Goal: Information Seeking & Learning: Learn about a topic

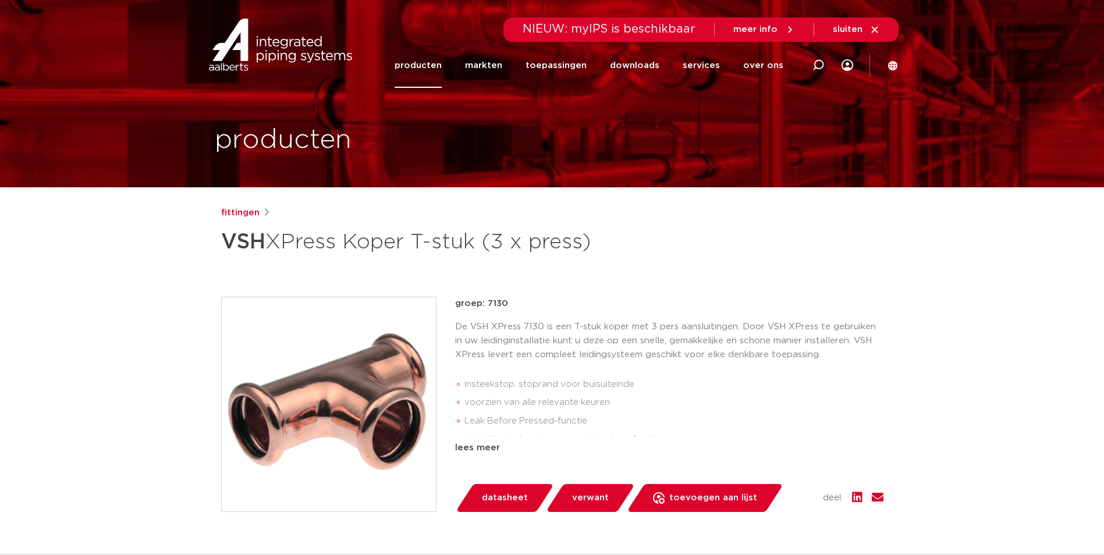
click at [408, 42] on div "NIEUW: myIPS is beschikbaar meer info sluiten" at bounding box center [552, 29] width 693 height 24
click at [857, 35] on link "sluiten" at bounding box center [856, 29] width 47 height 10
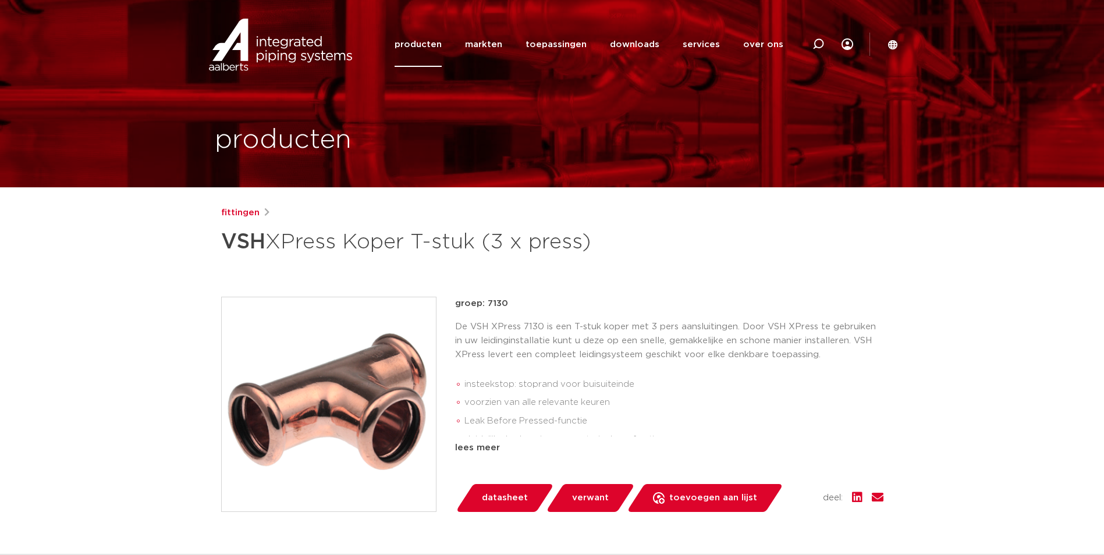
click at [438, 45] on link "producten" at bounding box center [418, 44] width 47 height 45
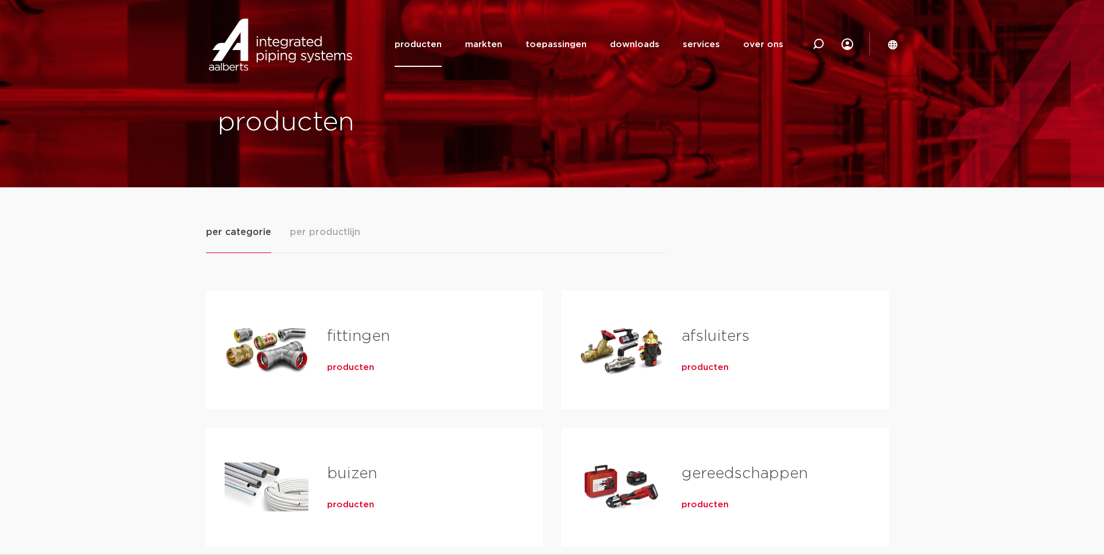
drag, startPoint x: 347, startPoint y: 328, endPoint x: 338, endPoint y: 330, distance: 8.9
click at [348, 329] on link "fittingen" at bounding box center [358, 336] width 63 height 15
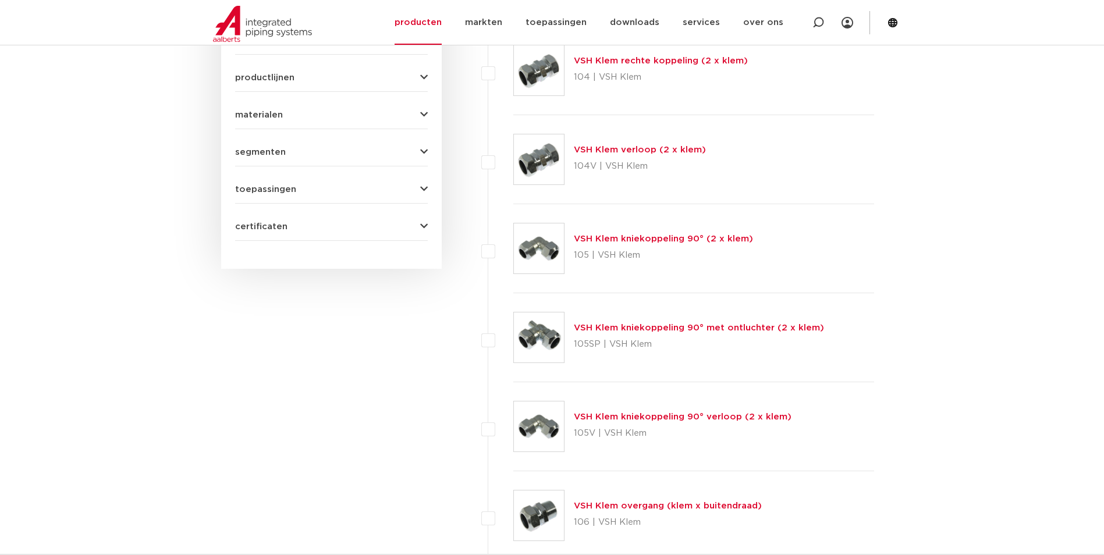
scroll to position [175, 0]
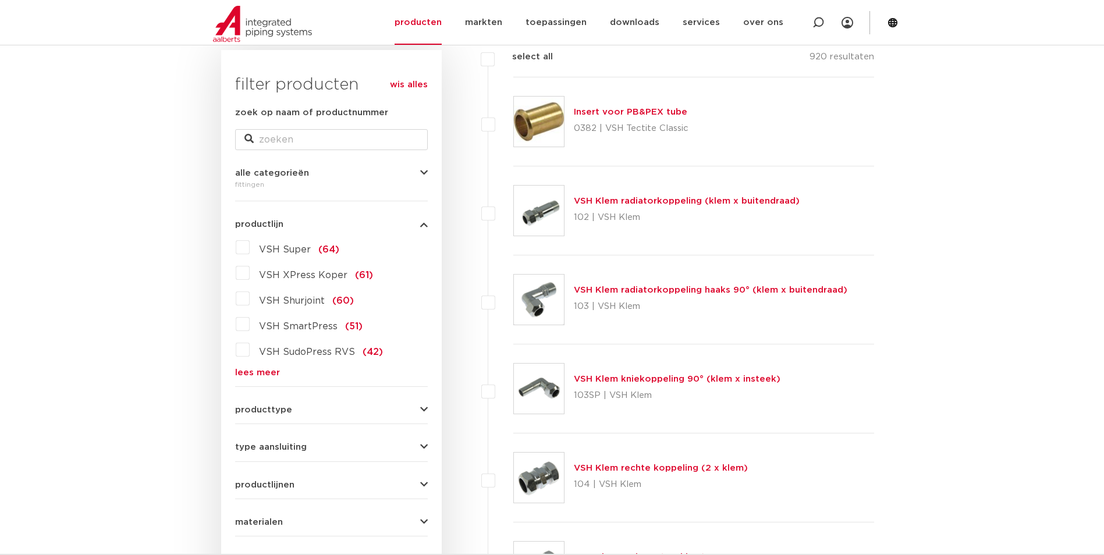
click at [265, 370] on link "lees meer" at bounding box center [331, 372] width 193 height 9
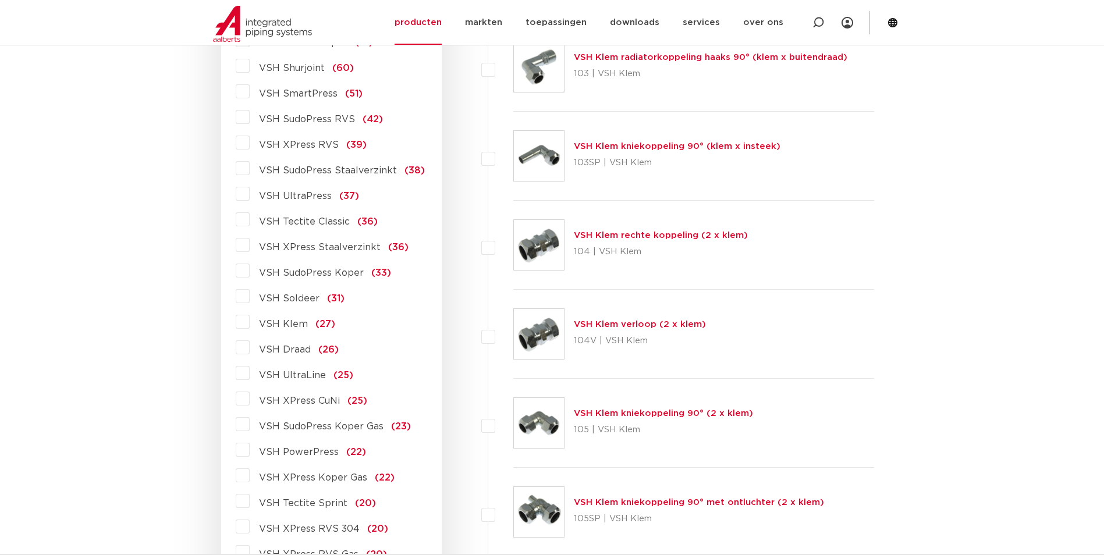
scroll to position [466, 0]
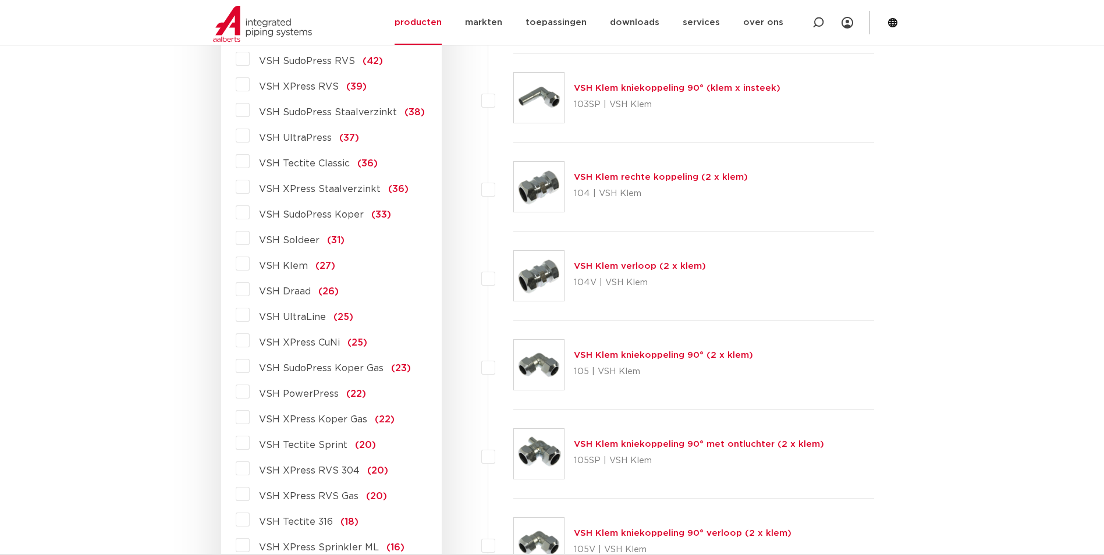
click at [296, 393] on span "VSH PowerPress" at bounding box center [299, 393] width 80 height 9
click at [0, 0] on input "VSH PowerPress (22)" at bounding box center [0, 0] width 0 height 0
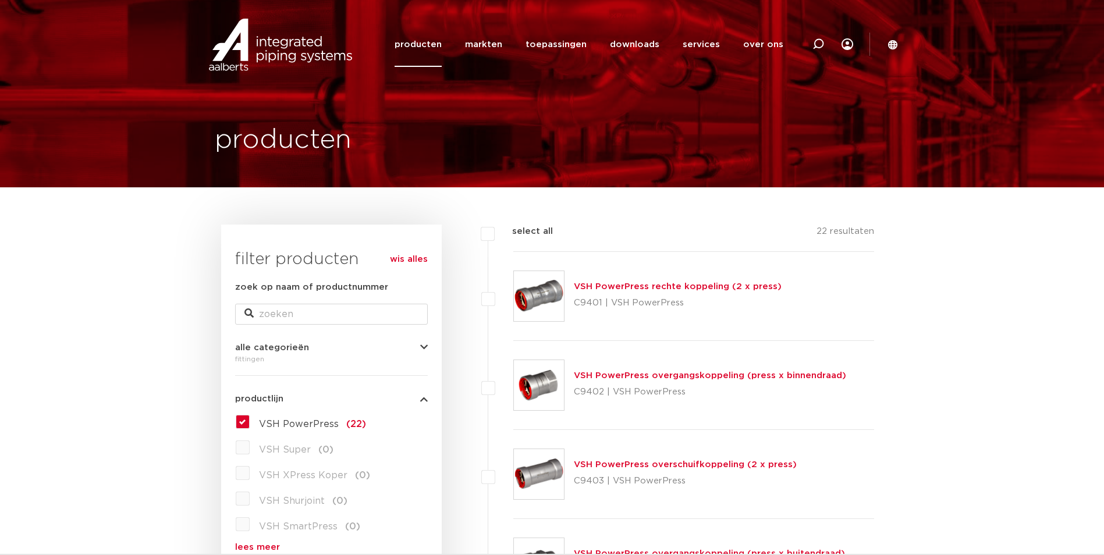
click at [250, 423] on label "VSH PowerPress (22)" at bounding box center [308, 422] width 116 height 19
click at [0, 0] on input "VSH PowerPress (22)" at bounding box center [0, 0] width 0 height 0
